Goal: Information Seeking & Learning: Find contact information

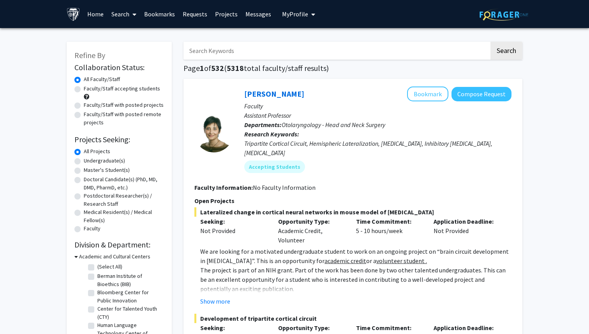
click at [301, 8] on button "My Profile" at bounding box center [299, 14] width 38 height 28
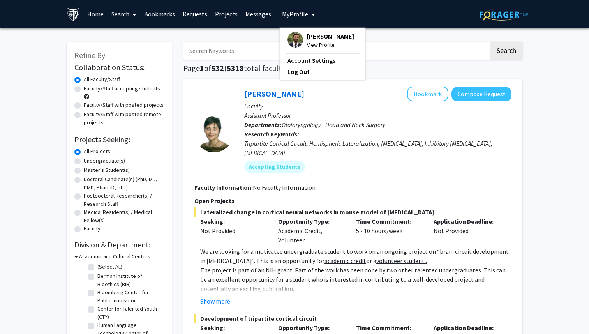
click at [320, 41] on span "View Profile" at bounding box center [330, 45] width 47 height 9
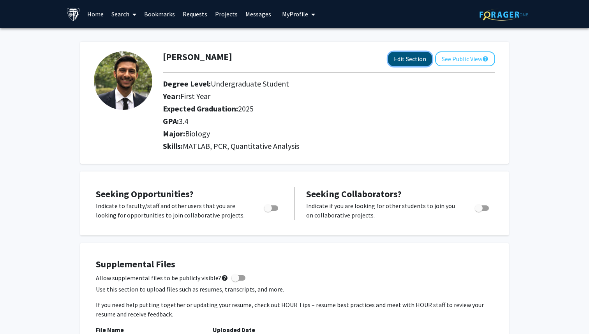
click at [395, 57] on button "Edit Section" at bounding box center [410, 59] width 44 height 14
select select
select select "2025"
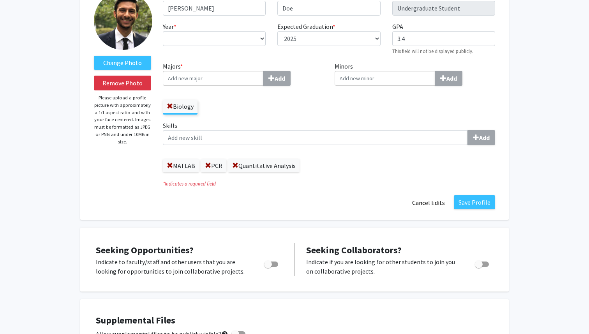
scroll to position [62, 0]
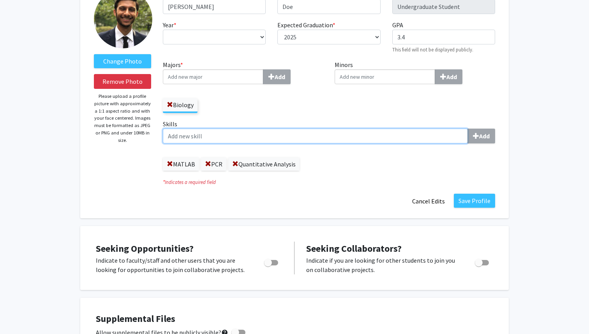
click at [271, 142] on input "Skills Add" at bounding box center [315, 136] width 305 height 15
type input "m"
type input "j"
click at [188, 136] on input "Skills Add" at bounding box center [315, 136] width 305 height 15
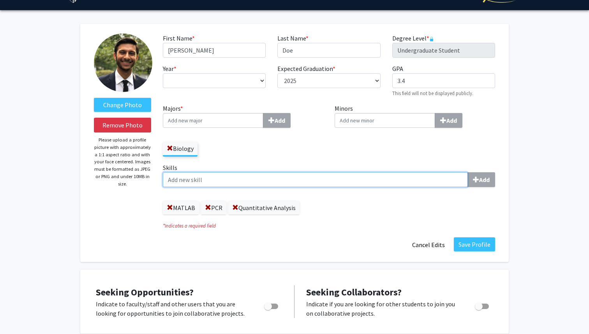
scroll to position [0, 0]
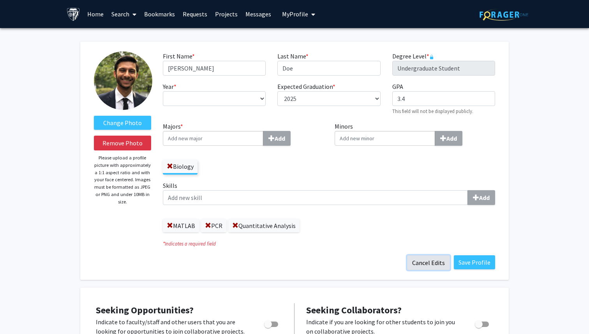
click at [427, 262] on button "Cancel Edits" at bounding box center [428, 262] width 43 height 15
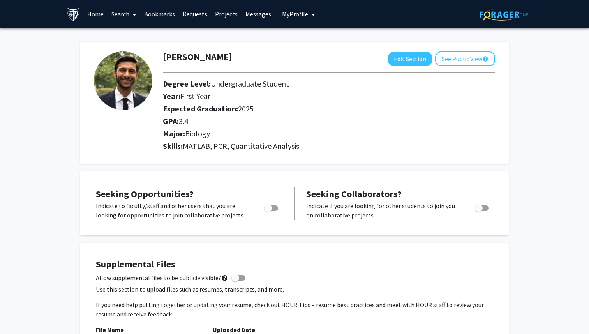
click at [127, 6] on link "Search" at bounding box center [124, 13] width 33 height 27
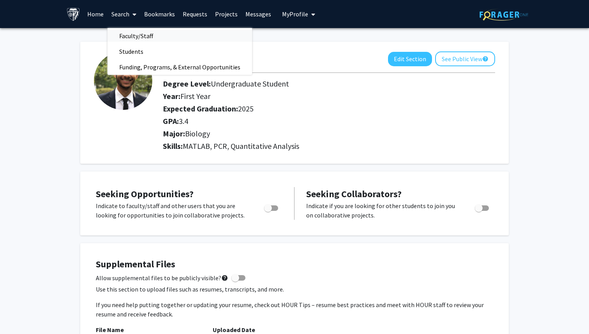
click at [153, 35] on span "Faculty/Staff" at bounding box center [136, 36] width 57 height 16
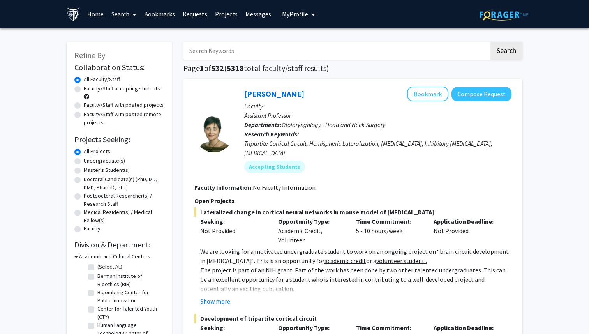
click at [216, 50] on input "Search Keywords" at bounding box center [337, 51] width 306 height 18
type input "[MEDICAL_DATA]"
click at [491, 42] on button "Search" at bounding box center [507, 51] width 32 height 18
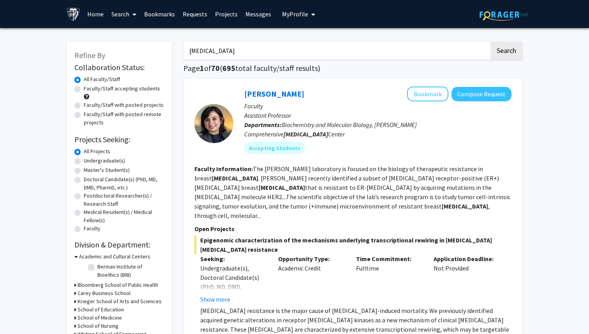
click at [84, 90] on label "Faculty/Staff accepting students" at bounding box center [122, 89] width 76 height 8
click at [84, 90] on input "Faculty/Staff accepting students" at bounding box center [86, 87] width 5 height 5
radio input "true"
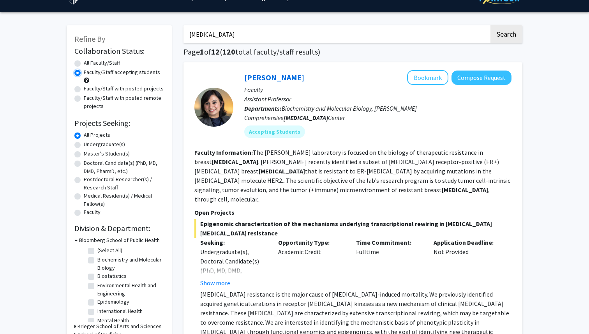
scroll to position [5, 0]
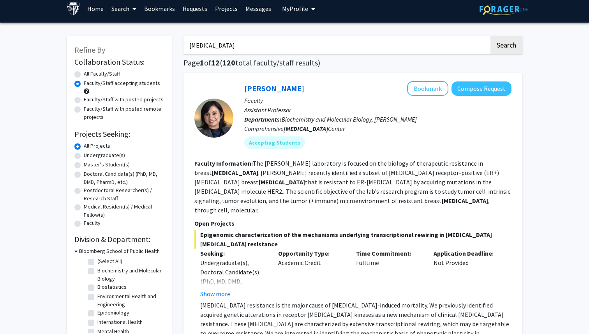
click at [84, 101] on label "Faculty/Staff with posted projects" at bounding box center [124, 100] width 80 height 8
click at [84, 101] on input "Faculty/Staff with posted projects" at bounding box center [86, 98] width 5 height 5
radio input "true"
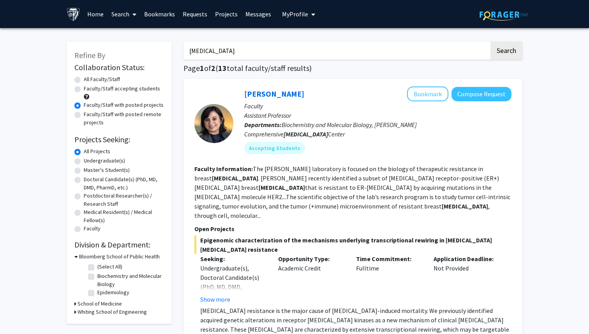
click at [84, 114] on label "Faculty/Staff with posted remote projects" at bounding box center [124, 118] width 80 height 16
click at [84, 114] on input "Faculty/Staff with posted remote projects" at bounding box center [86, 112] width 5 height 5
radio input "true"
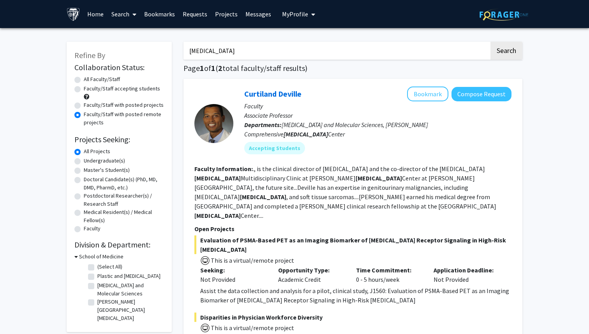
click at [84, 81] on label "All Faculty/Staff" at bounding box center [102, 79] width 36 height 8
click at [84, 80] on input "All Faculty/Staff" at bounding box center [86, 77] width 5 height 5
radio input "true"
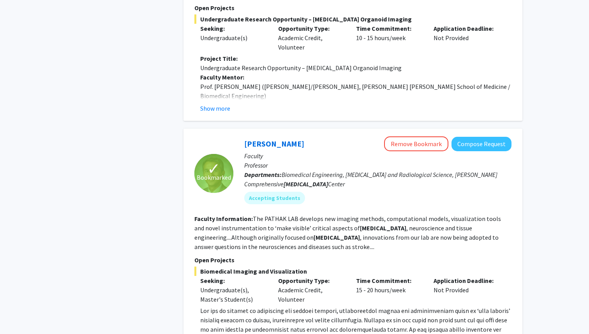
scroll to position [1417, 0]
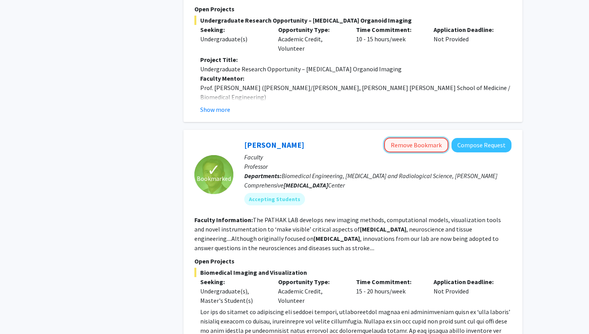
click at [415, 138] on button "Remove Bookmark" at bounding box center [416, 145] width 64 height 15
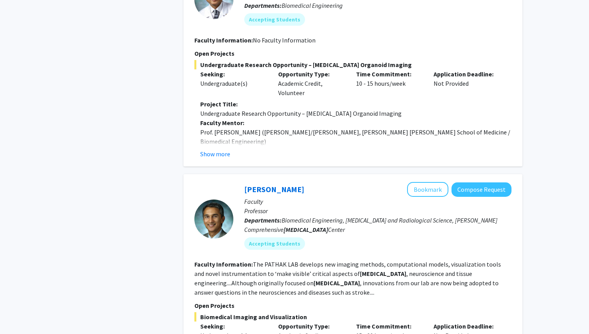
scroll to position [1376, 0]
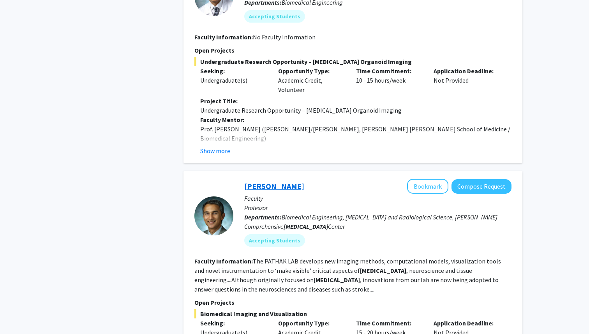
click at [274, 181] on link "[PERSON_NAME]" at bounding box center [274, 186] width 60 height 10
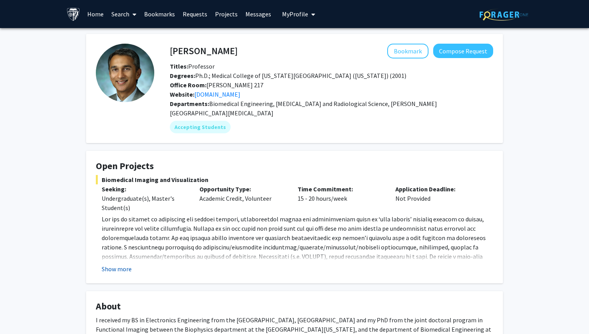
click at [127, 264] on button "Show more" at bounding box center [117, 268] width 30 height 9
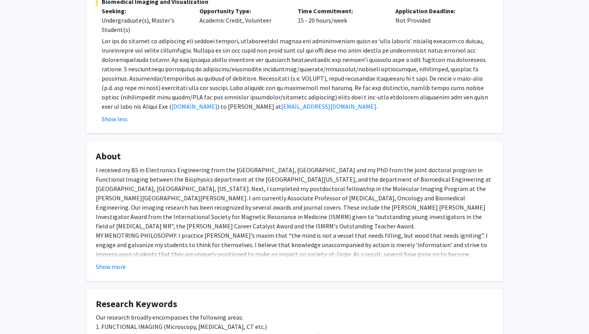
scroll to position [188, 0]
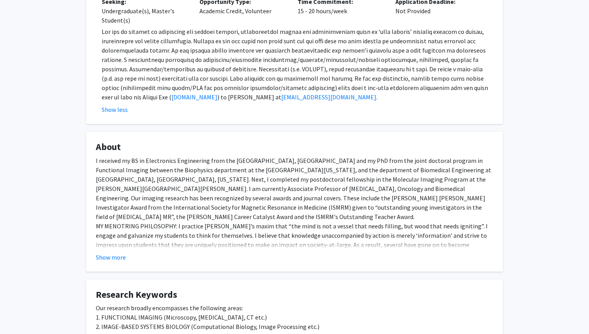
click at [109, 242] on fg-read-more "I received my BS in Electronics Engineering from the [GEOGRAPHIC_DATA], [GEOGRA…" at bounding box center [295, 209] width 398 height 106
click at [109, 253] on button "Show more" at bounding box center [111, 257] width 30 height 9
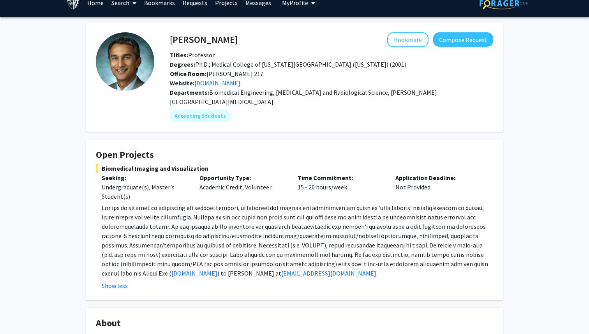
scroll to position [0, 0]
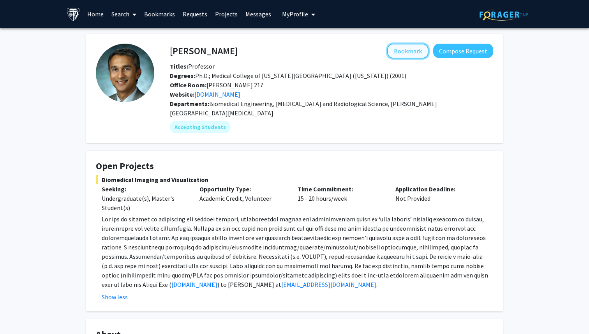
click at [412, 53] on button "Bookmark" at bounding box center [408, 51] width 41 height 15
click at [159, 19] on link "Bookmarks" at bounding box center [159, 13] width 39 height 27
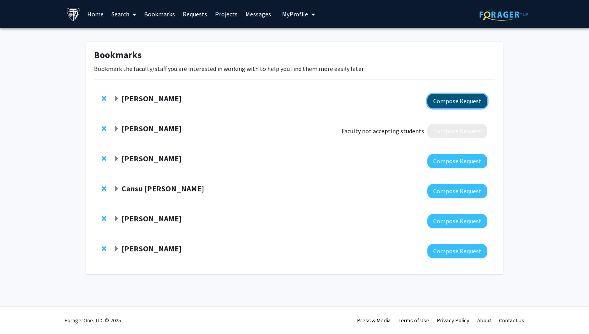
click at [439, 99] on button "Compose Request" at bounding box center [458, 101] width 60 height 14
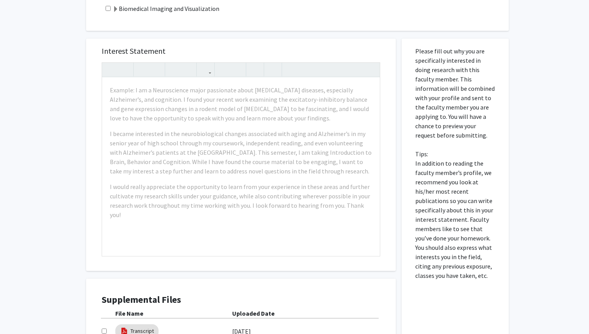
scroll to position [311, 0]
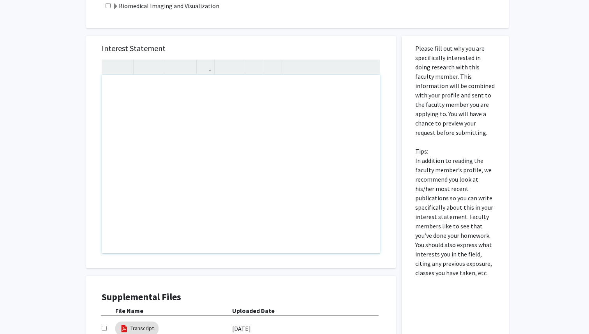
click at [221, 159] on div "Note to users with screen readers: Please press Alt+0 or Option+0 to deactivate…" at bounding box center [241, 164] width 278 height 179
type textarea "sdlfkjsdlfkjdslfkdjs"
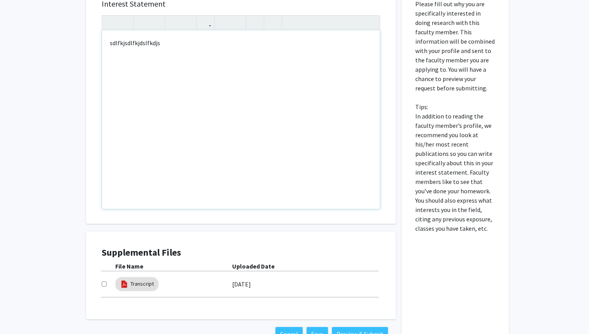
scroll to position [369, 0]
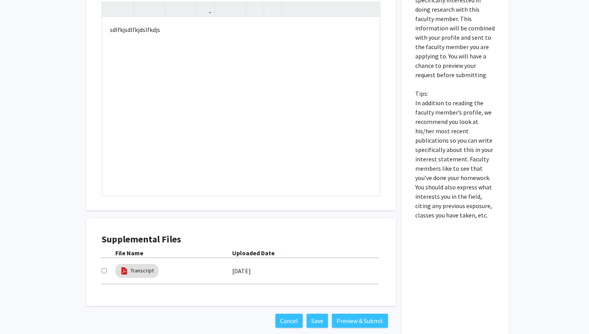
click at [106, 272] on input "checkbox" at bounding box center [104, 270] width 5 height 5
checkbox input "true"
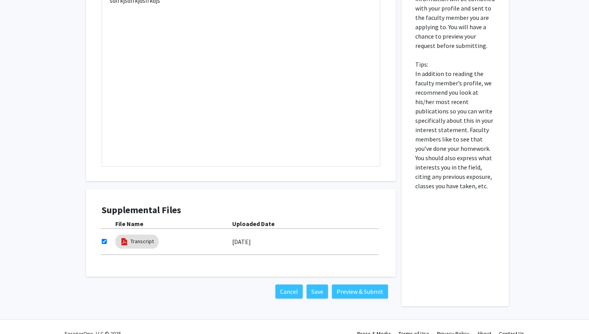
scroll to position [411, 0]
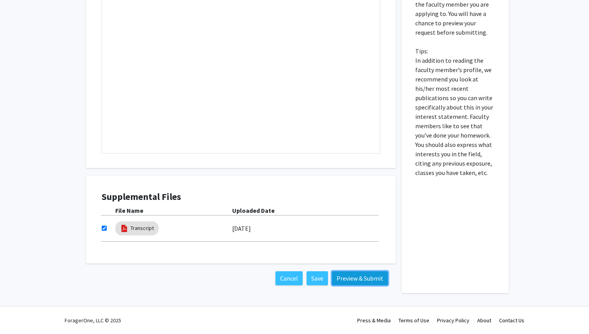
click at [358, 279] on button "Preview & Submit" at bounding box center [360, 278] width 56 height 14
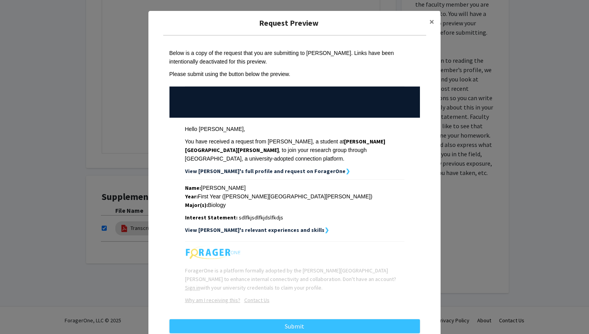
click at [254, 214] on span "sdlfkjsdlfkjdslfkdjs" at bounding box center [261, 217] width 44 height 7
click at [435, 23] on button "×" at bounding box center [432, 22] width 18 height 22
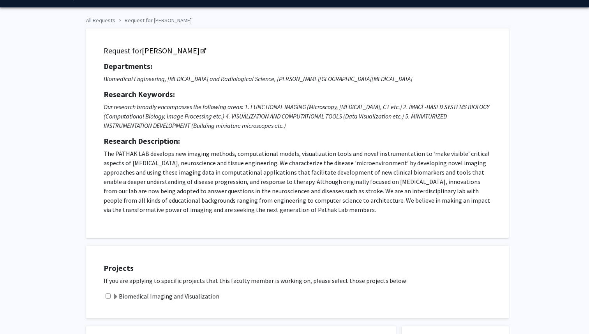
scroll to position [0, 0]
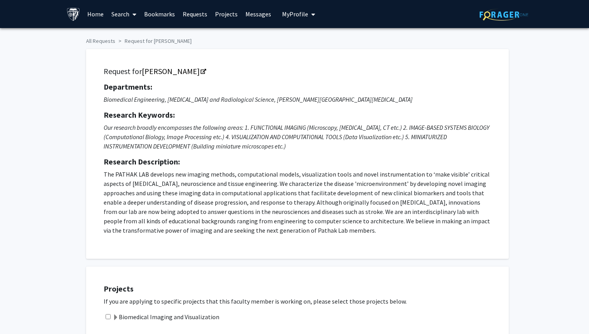
click at [130, 16] on span at bounding box center [132, 14] width 7 height 27
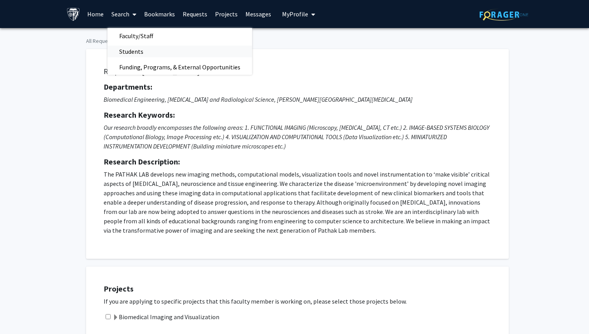
click at [139, 53] on span "Students" at bounding box center [132, 52] width 48 height 16
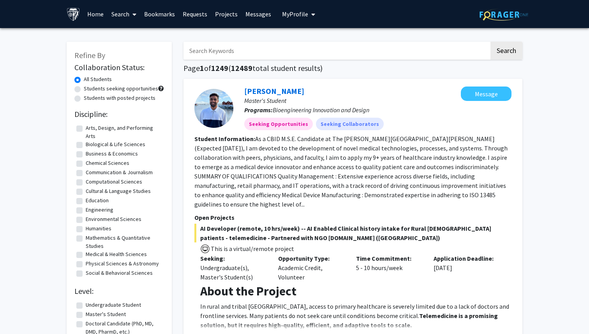
click at [220, 50] on input "Search Keywords" at bounding box center [337, 51] width 306 height 18
type input "matlab"
click at [491, 42] on button "Search" at bounding box center [507, 51] width 32 height 18
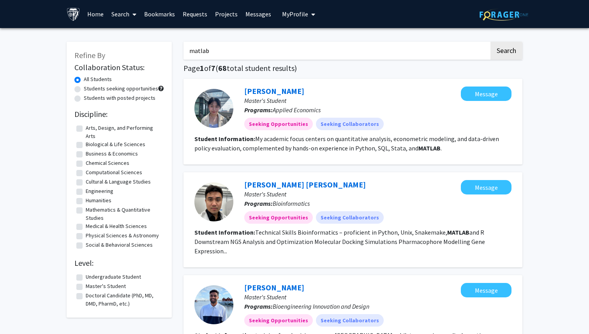
click at [220, 15] on link "Projects" at bounding box center [226, 13] width 30 height 27
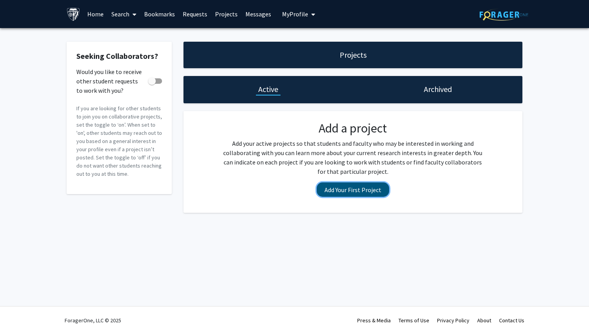
click at [366, 187] on button "Add Your First Project" at bounding box center [353, 189] width 73 height 14
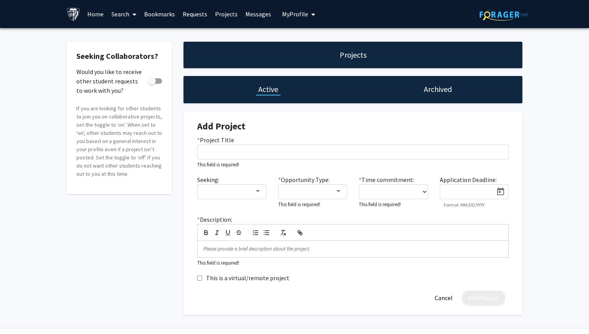
click at [130, 17] on span at bounding box center [132, 14] width 7 height 27
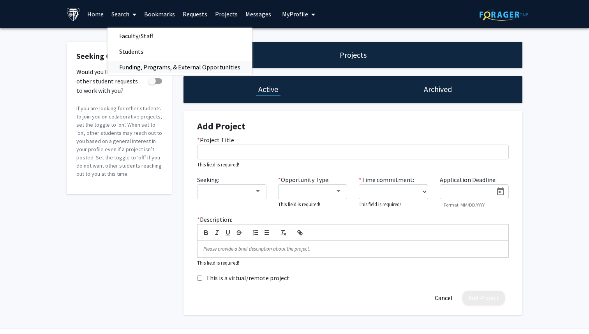
click at [137, 63] on span "Funding, Programs, & External Opportunities" at bounding box center [180, 67] width 145 height 16
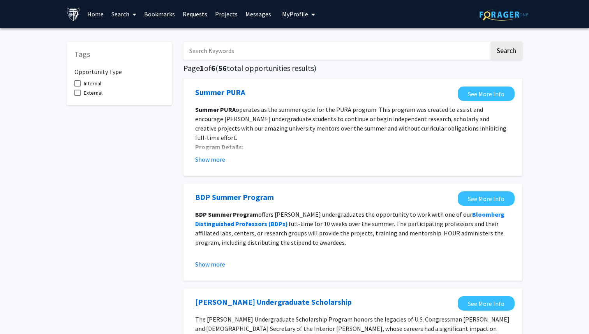
click at [221, 12] on link "Projects" at bounding box center [226, 13] width 30 height 27
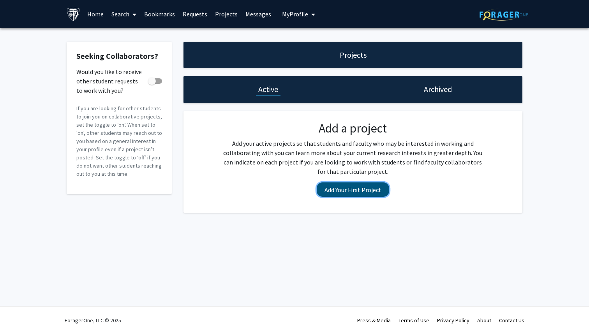
click at [355, 195] on button "Add Your First Project" at bounding box center [353, 189] width 73 height 14
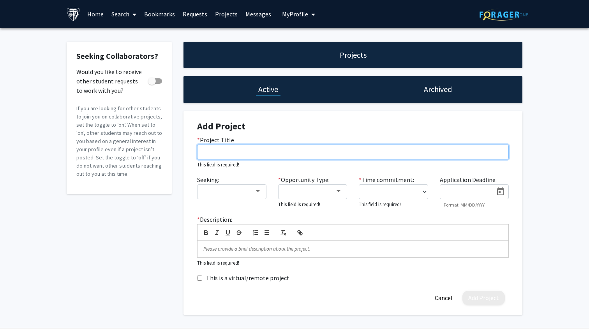
click at [246, 156] on input "* Project Title" at bounding box center [353, 152] width 312 height 15
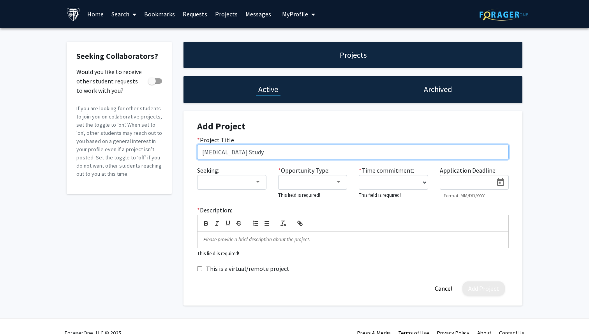
type input "[MEDICAL_DATA] Study"
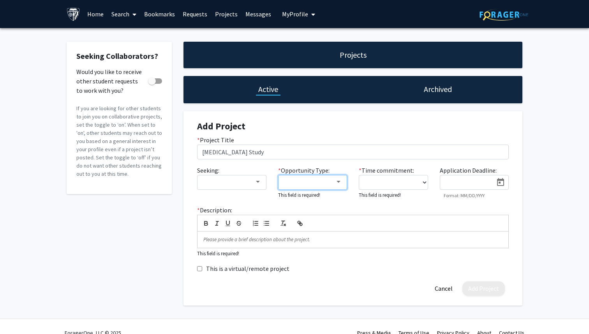
click at [313, 183] on div at bounding box center [309, 181] width 52 height 9
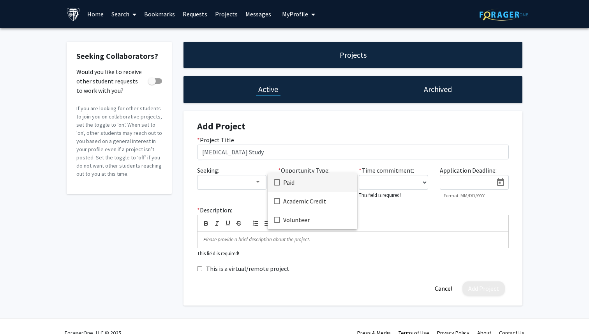
click at [308, 188] on span "Paid" at bounding box center [317, 182] width 68 height 19
click at [417, 179] on div at bounding box center [294, 167] width 589 height 334
click at [426, 179] on select "0 - 5 hours/week 5 - 10 hours/week 10 - 15 hours/week 15 - 20 hours/week 20 - 3…" at bounding box center [393, 182] width 69 height 15
select select "0 - 5"
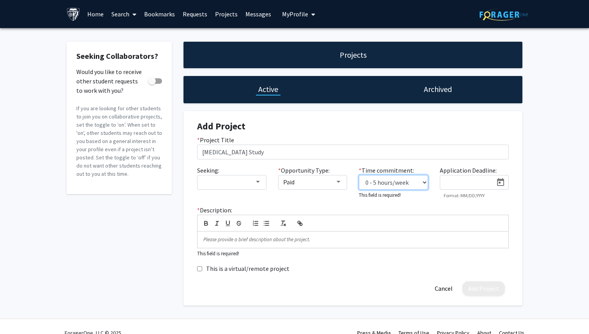
click at [359, 175] on select "0 - 5 hours/week 5 - 10 hours/week 10 - 15 hours/week 15 - 20 hours/week 20 - 3…" at bounding box center [393, 182] width 69 height 15
click at [421, 179] on select "0 - 5 hours/week 5 - 10 hours/week 10 - 15 hours/week 15 - 20 hours/week 20 - 3…" at bounding box center [393, 182] width 69 height 15
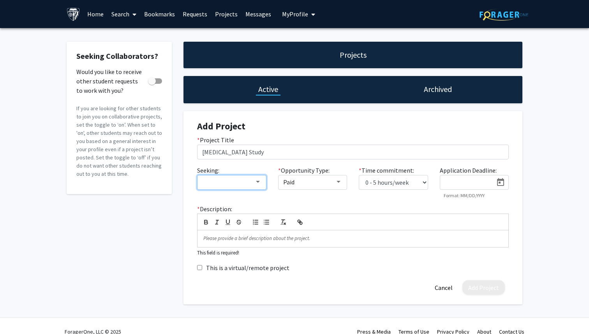
click at [256, 186] on div at bounding box center [231, 182] width 59 height 7
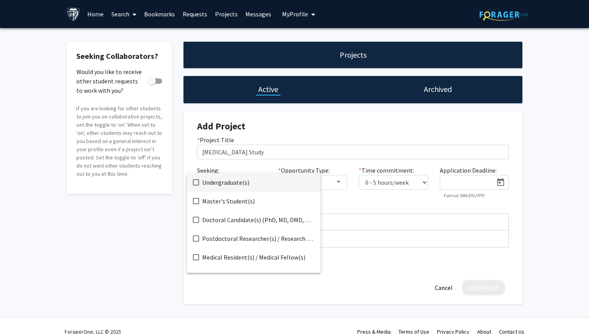
click at [339, 179] on div at bounding box center [294, 167] width 589 height 334
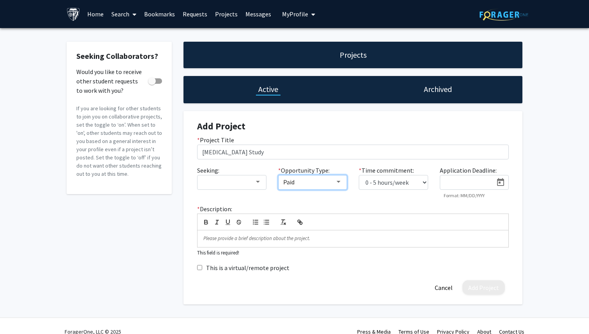
click at [339, 179] on div "Paid" at bounding box center [312, 182] width 59 height 7
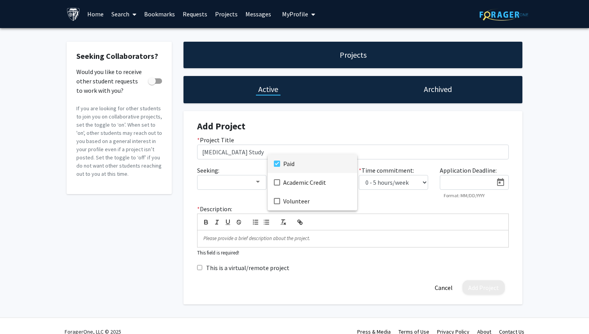
click at [289, 109] on div at bounding box center [294, 167] width 589 height 334
click at [131, 25] on span at bounding box center [132, 14] width 7 height 27
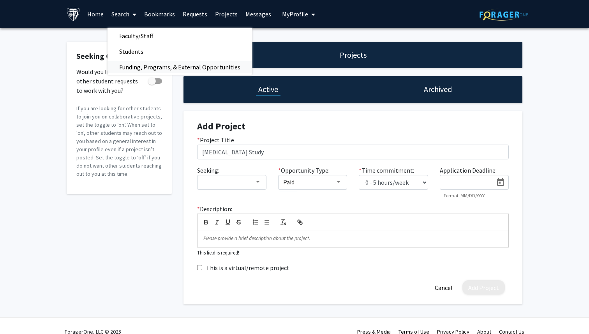
click at [152, 66] on span "Funding, Programs, & External Opportunities" at bounding box center [180, 67] width 145 height 16
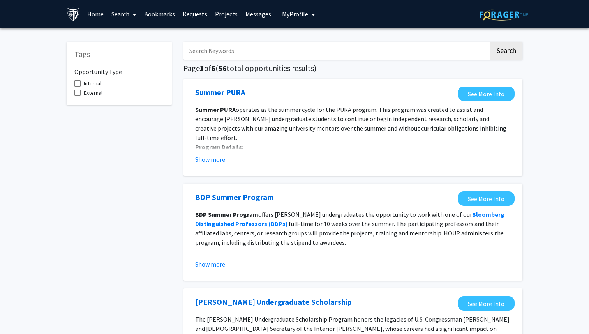
click at [124, 12] on link "Search" at bounding box center [124, 13] width 33 height 27
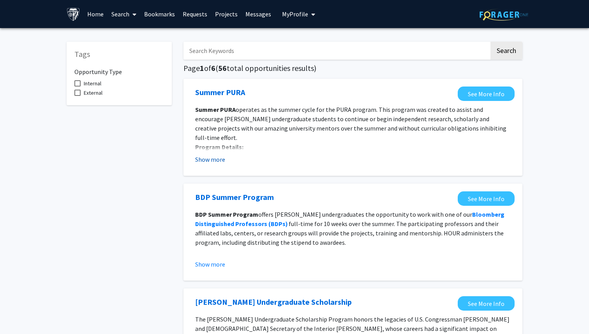
click at [217, 160] on button "Show more" at bounding box center [210, 159] width 30 height 9
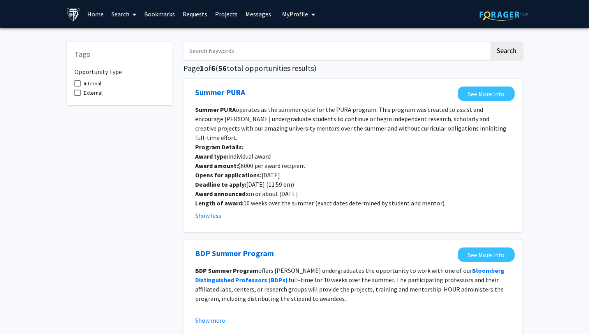
click at [136, 21] on span at bounding box center [132, 14] width 7 height 27
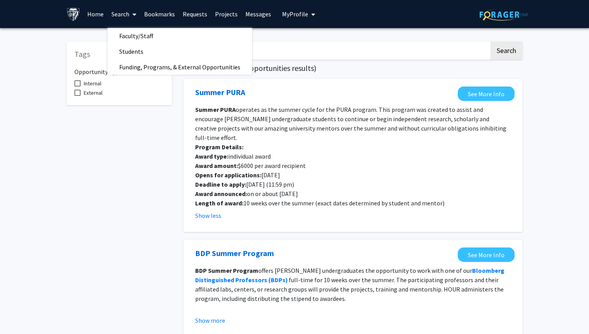
click at [98, 14] on link "Home" at bounding box center [95, 13] width 24 height 27
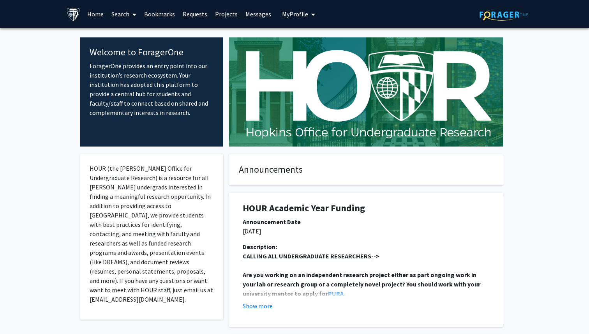
click at [130, 14] on span at bounding box center [132, 14] width 7 height 27
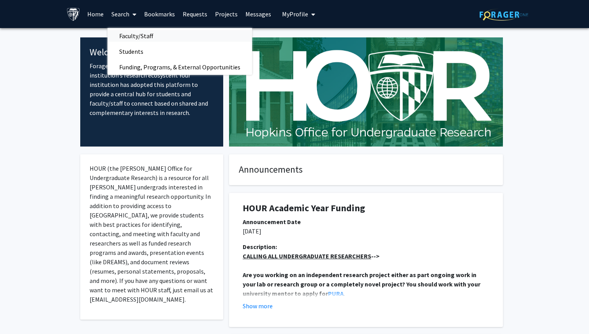
click at [149, 35] on span "Faculty/Staff" at bounding box center [136, 36] width 57 height 16
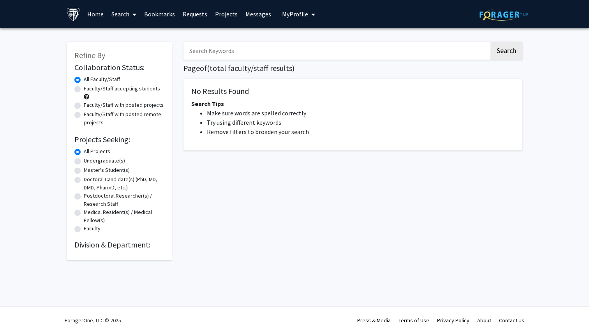
click at [230, 49] on input "Search Keywords" at bounding box center [337, 51] width 306 height 18
paste input "[PERSON_NAME] Message"
click at [491, 42] on button "Search" at bounding box center [507, 51] width 32 height 18
click at [243, 54] on input "[PERSON_NAME] Message" at bounding box center [337, 51] width 306 height 18
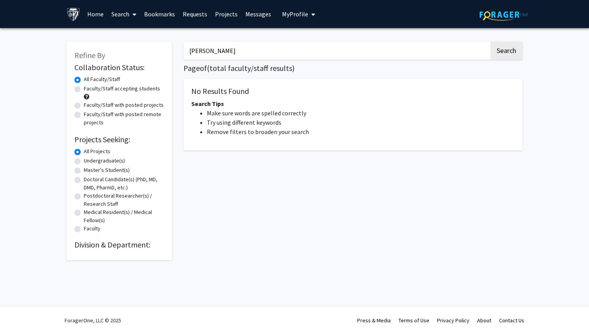
type input "[PERSON_NAME]"
click at [491, 42] on button "Search" at bounding box center [507, 51] width 32 height 18
click at [246, 53] on input "[PERSON_NAME]" at bounding box center [337, 51] width 306 height 18
click at [239, 51] on input "[PERSON_NAME]" at bounding box center [337, 51] width 306 height 18
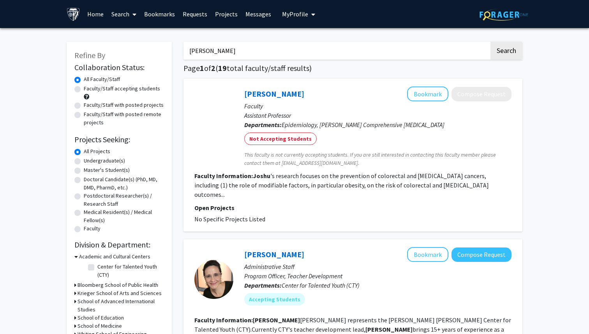
click at [491, 42] on button "Search" at bounding box center [507, 51] width 32 height 18
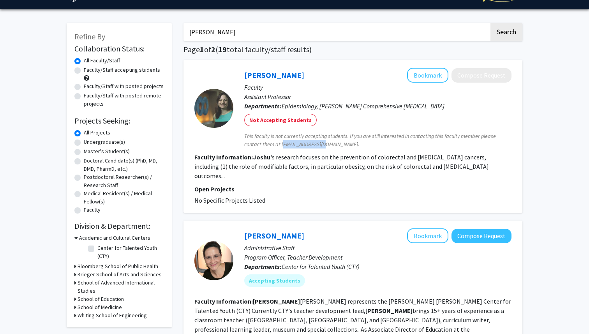
drag, startPoint x: 281, startPoint y: 145, endPoint x: 326, endPoint y: 143, distance: 44.8
click at [326, 143] on span "This faculty is not currently accepting students. If you are still interested i…" at bounding box center [377, 140] width 267 height 16
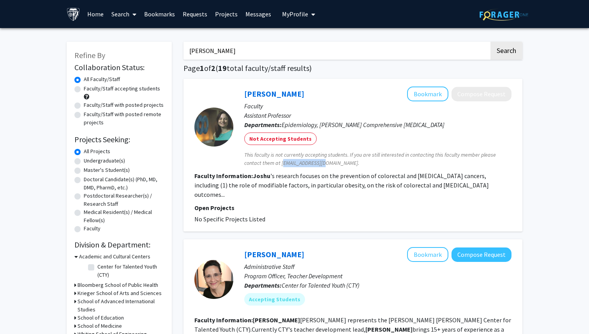
click at [202, 12] on link "Requests" at bounding box center [195, 13] width 32 height 27
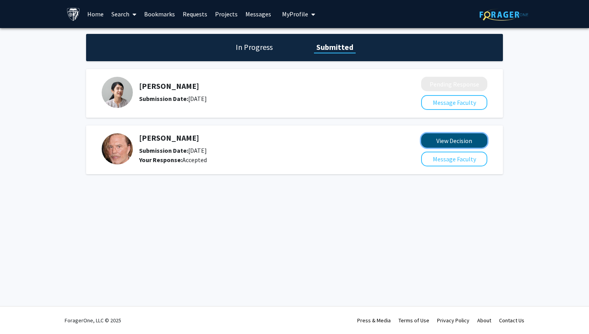
click at [451, 140] on button "View Decision" at bounding box center [454, 140] width 66 height 14
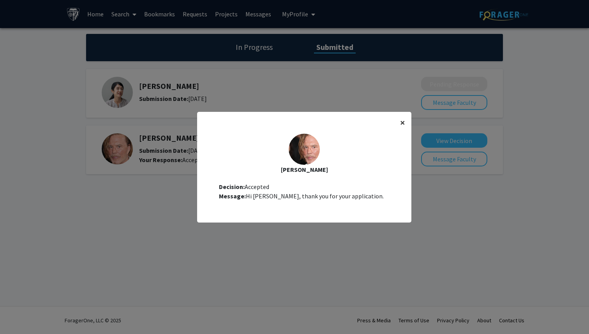
click at [400, 126] on span "×" at bounding box center [402, 123] width 5 height 12
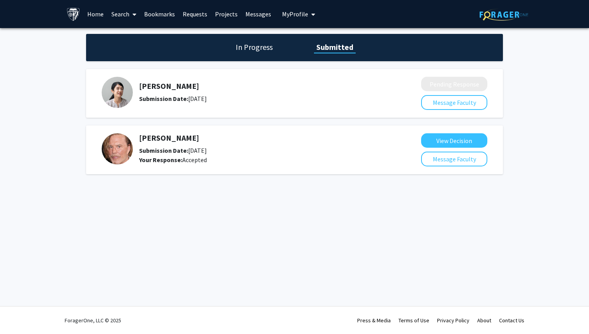
click at [264, 51] on h1 "In Progress" at bounding box center [255, 47] width 42 height 11
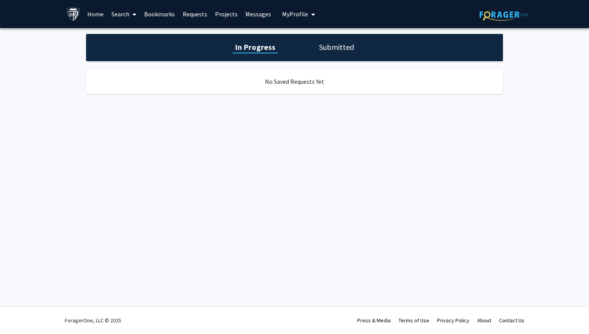
click at [341, 51] on h1 "Submitted" at bounding box center [337, 47] width 40 height 11
